Goal: Transaction & Acquisition: Purchase product/service

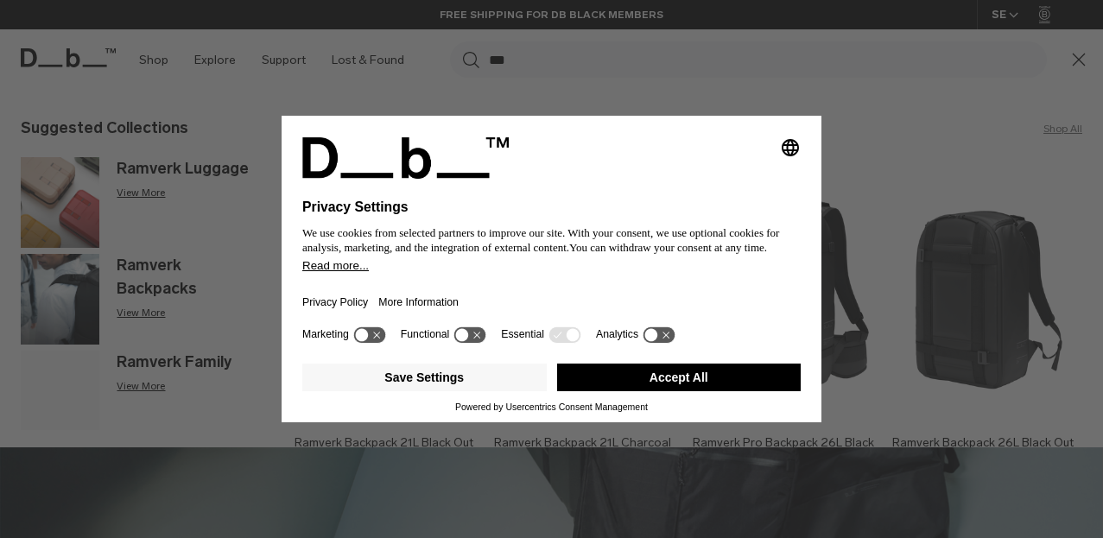
click at [718, 386] on button "Accept All" at bounding box center [679, 378] width 244 height 28
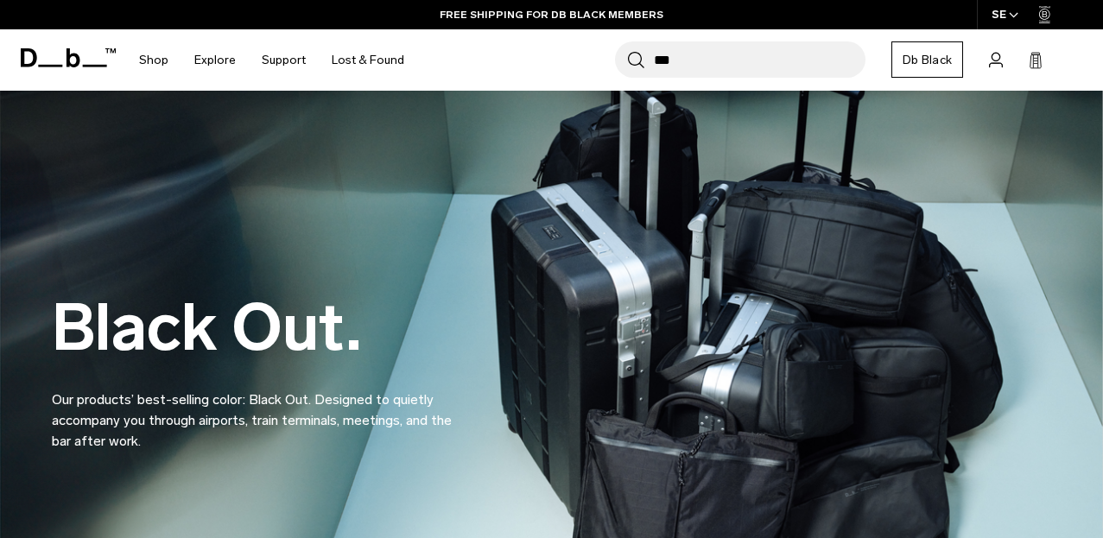
click at [691, 63] on input "***" at bounding box center [760, 59] width 212 height 36
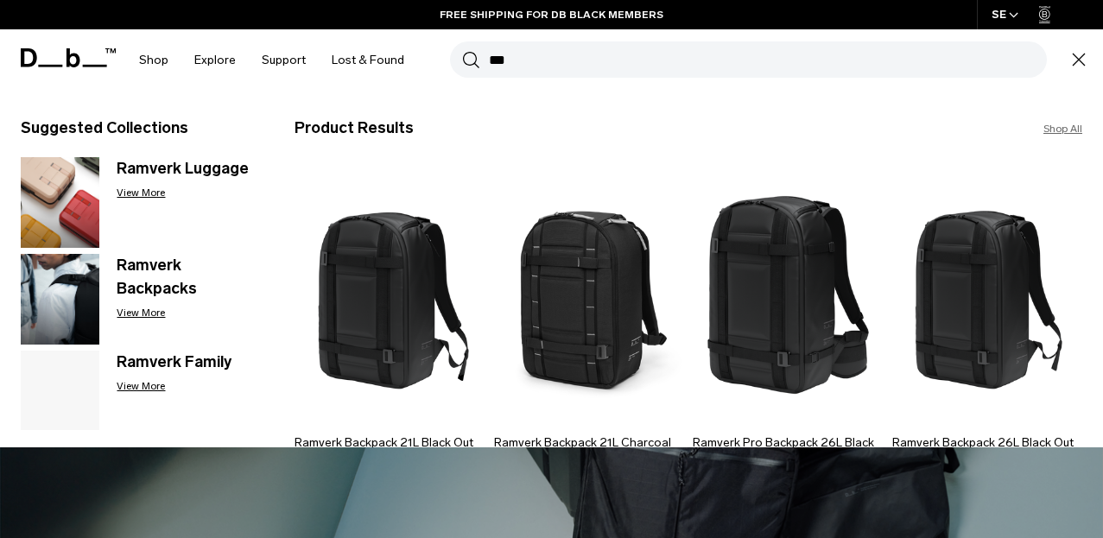
drag, startPoint x: 687, startPoint y: 56, endPoint x: 667, endPoint y: 65, distance: 21.7
click at [686, 56] on input "***" at bounding box center [768, 59] width 558 height 36
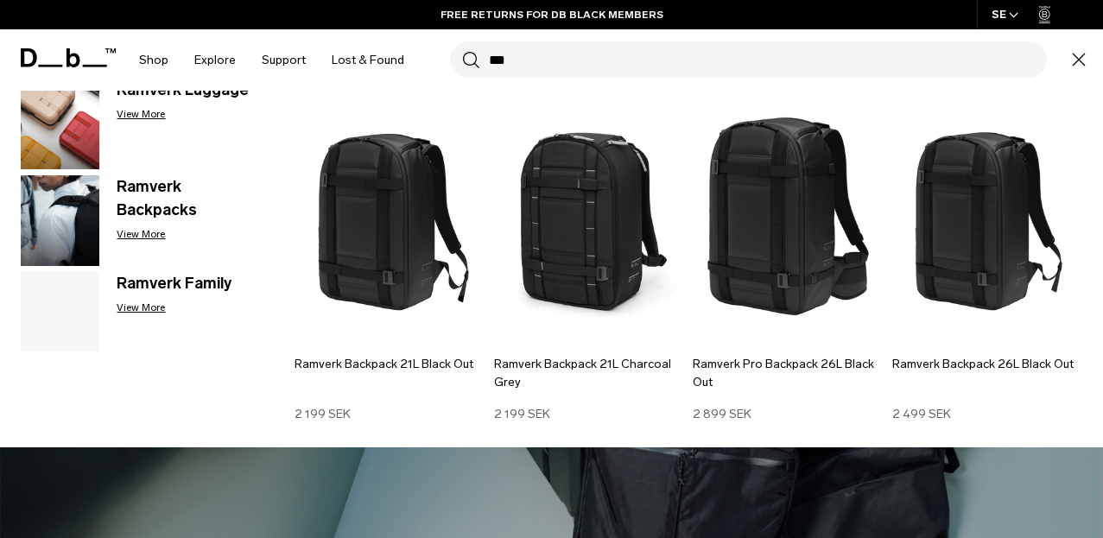
scroll to position [82, 0]
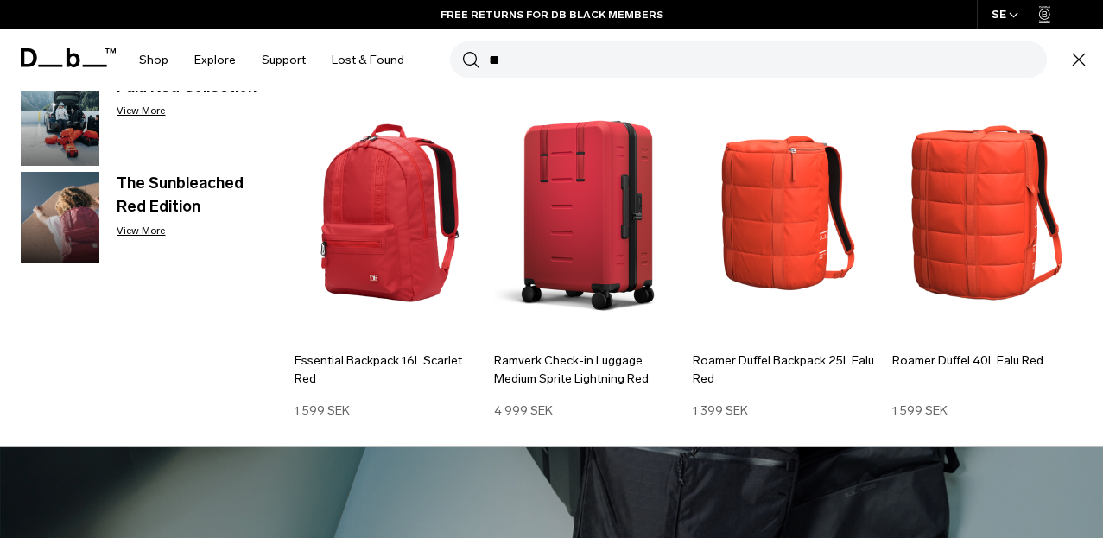
type input "***"
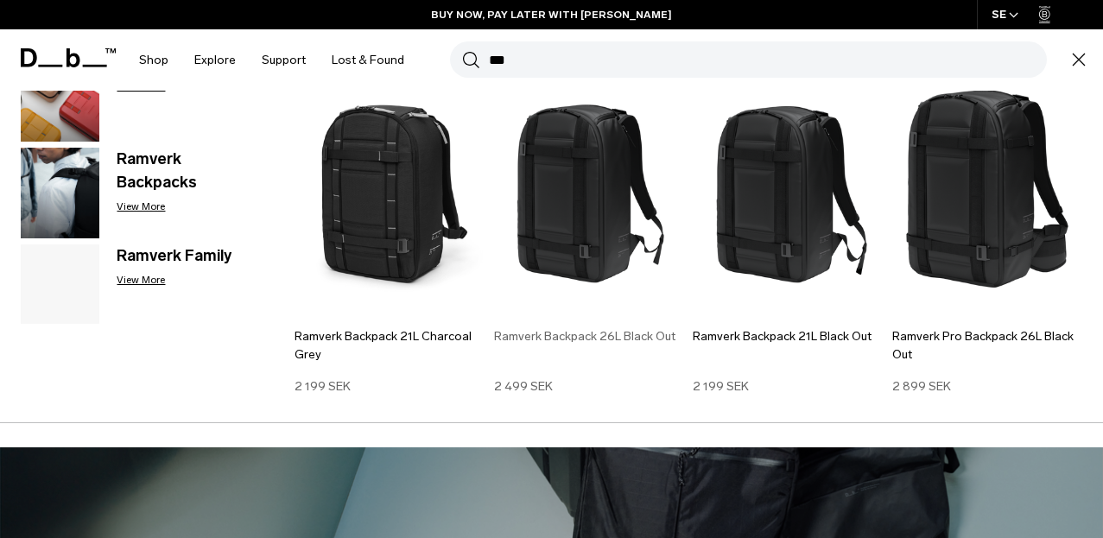
scroll to position [114, 0]
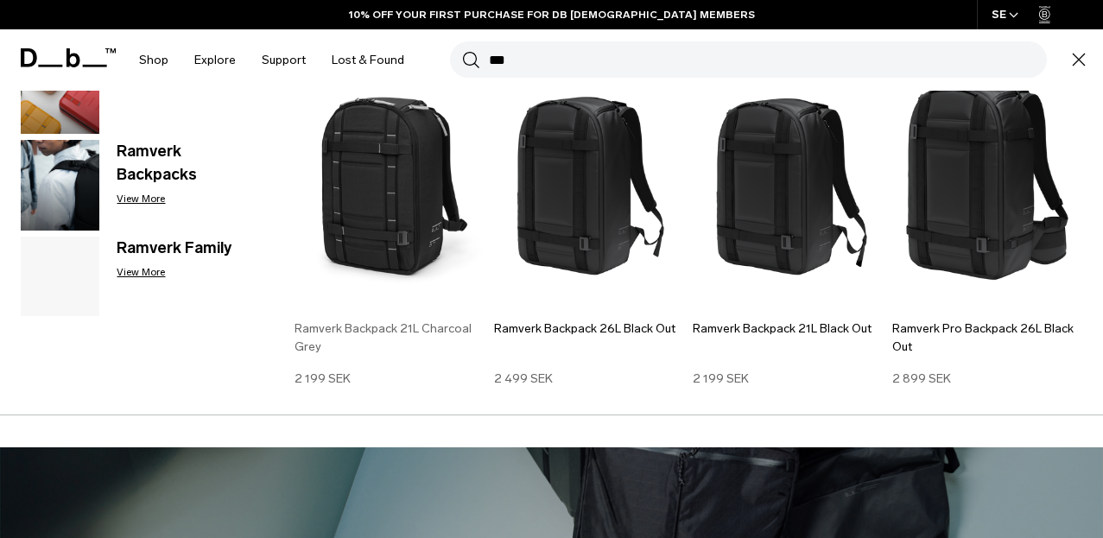
click at [376, 248] on img at bounding box center [389, 181] width 190 height 256
click at [939, 188] on img at bounding box center [987, 181] width 190 height 256
click at [371, 199] on img at bounding box center [389, 181] width 190 height 256
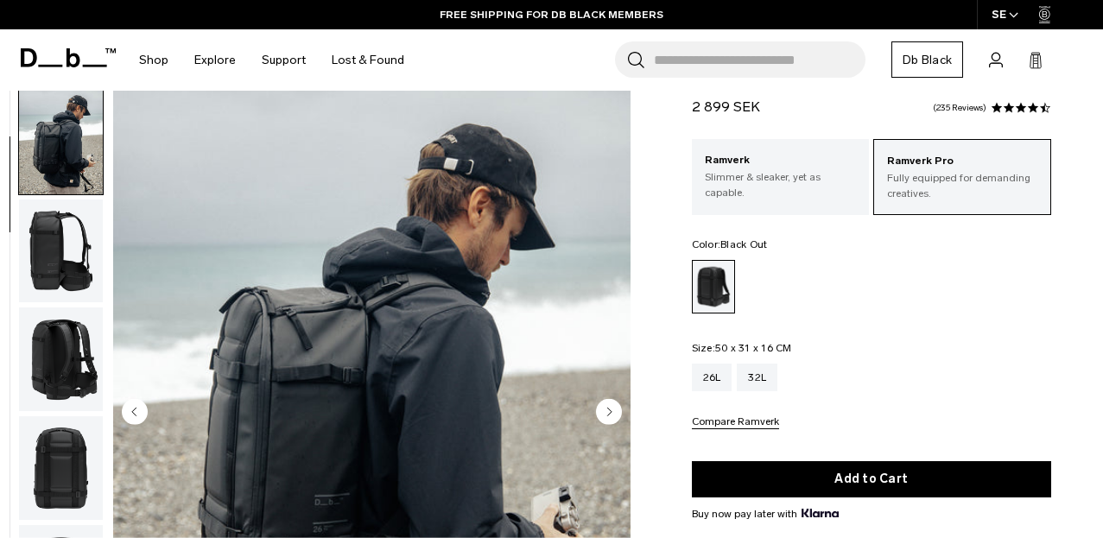
scroll to position [50, 0]
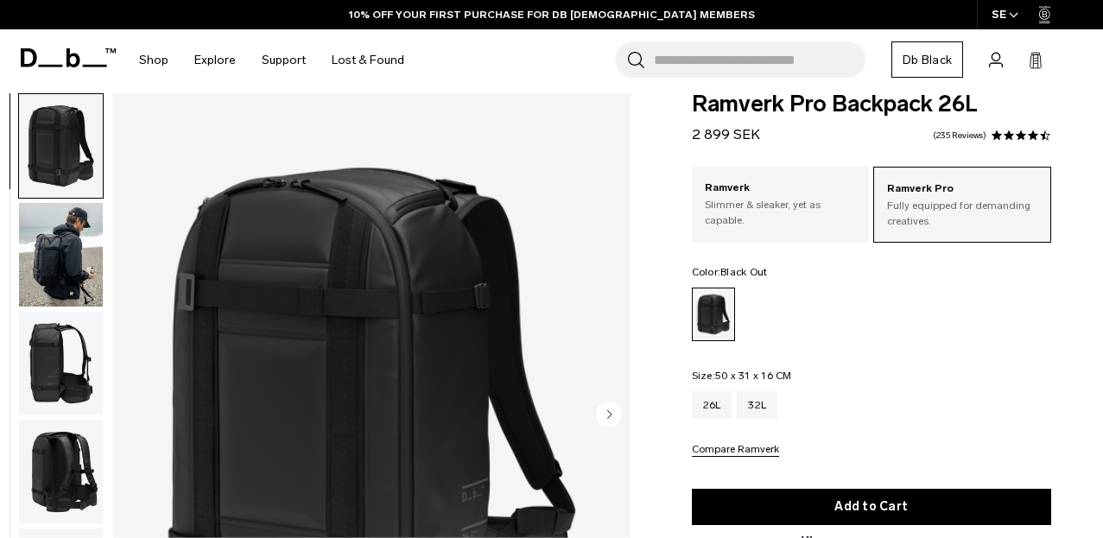
scroll to position [23, 0]
click at [809, 212] on p "Slimmer & sleaker, yet as capable." at bounding box center [781, 212] width 152 height 31
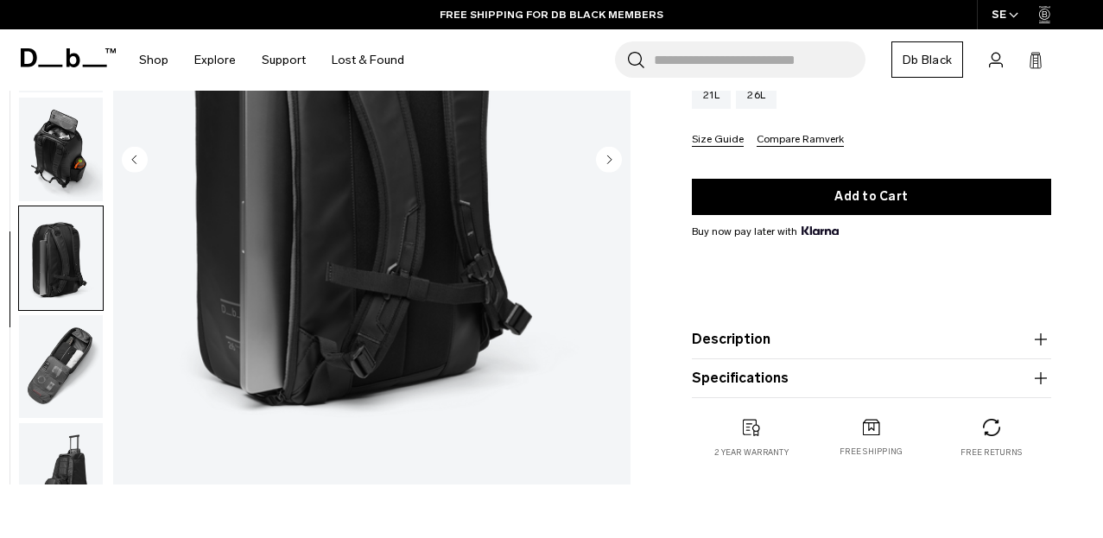
scroll to position [333, 0]
click at [59, 236] on img "button" at bounding box center [61, 258] width 84 height 104
click at [42, 361] on img "button" at bounding box center [61, 366] width 84 height 104
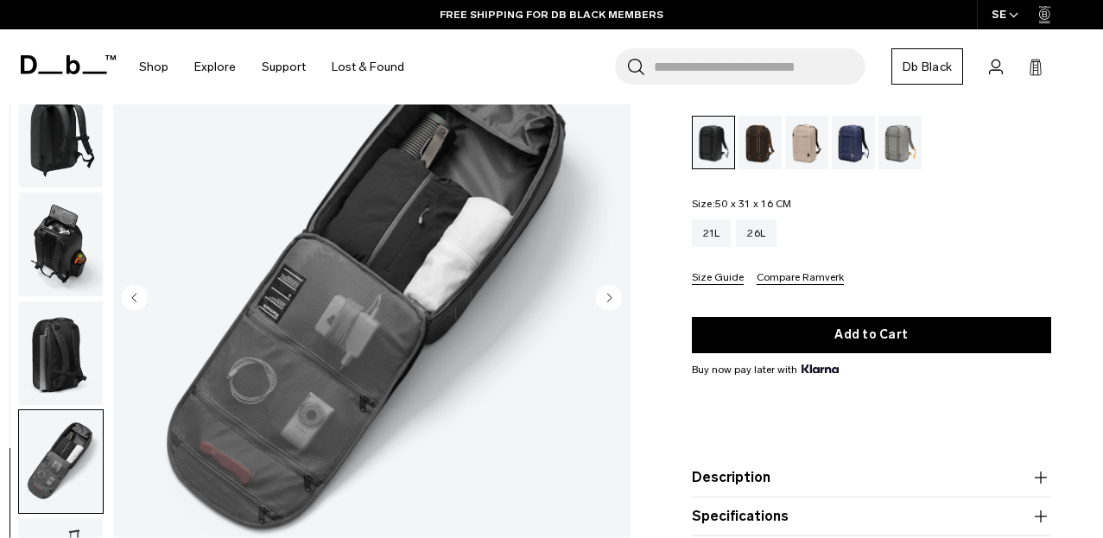
scroll to position [194, 0]
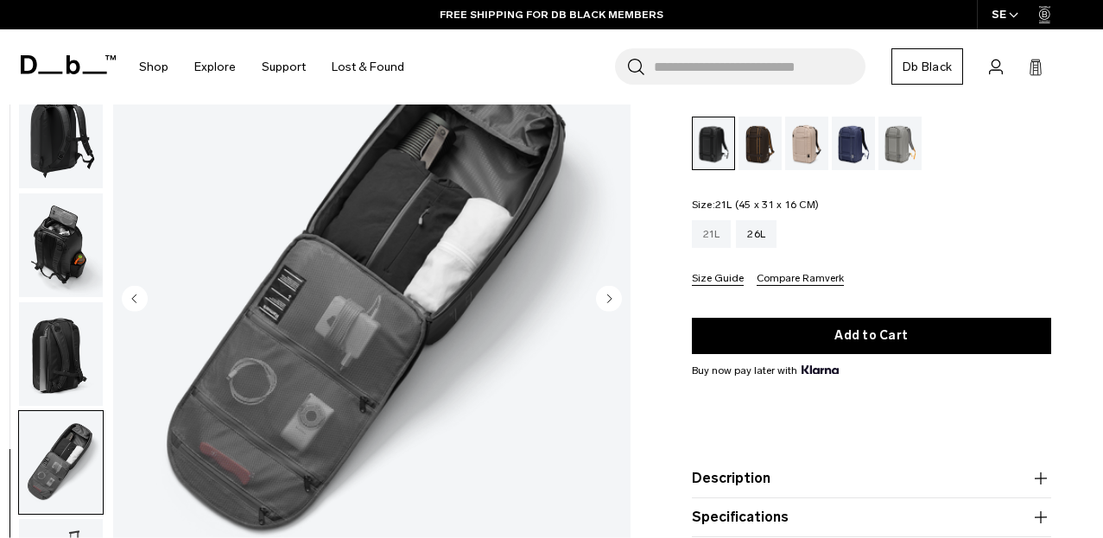
click at [710, 237] on div "21L" at bounding box center [712, 234] width 40 height 28
